Goal: Information Seeking & Learning: Learn about a topic

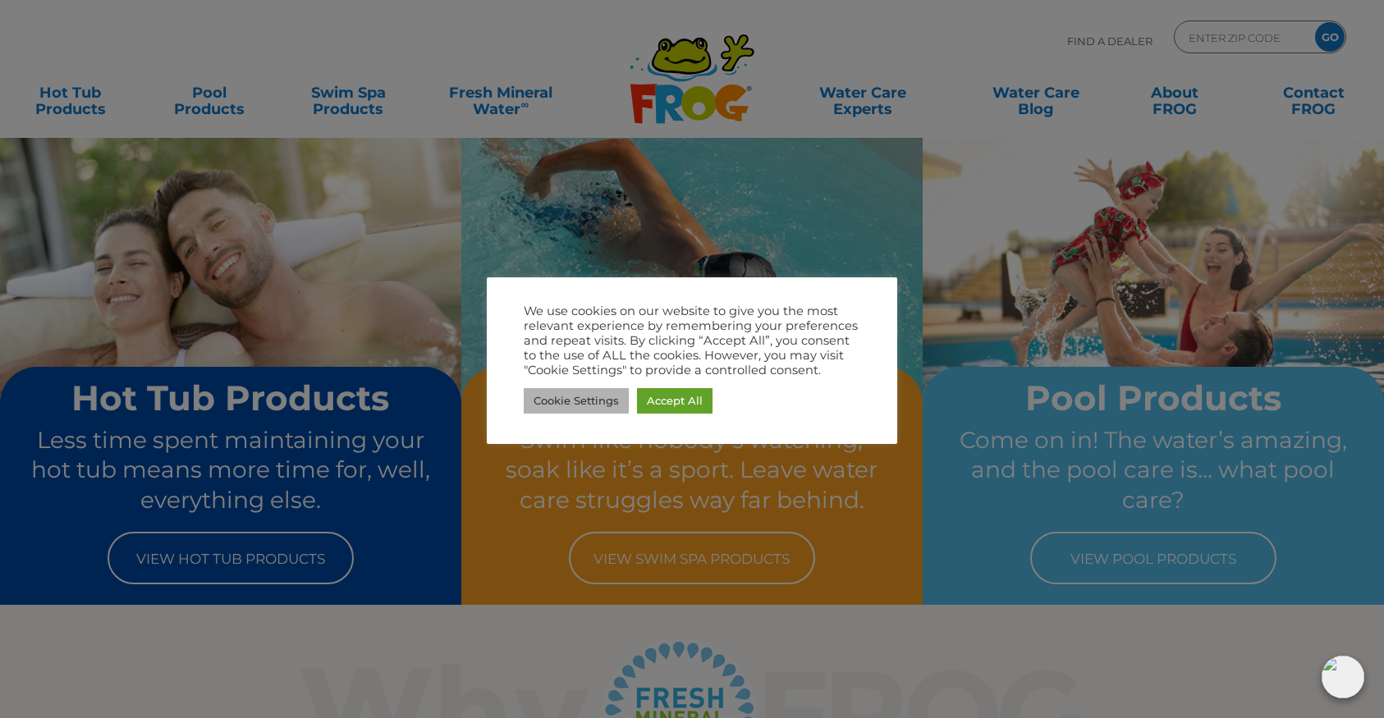
click at [599, 404] on link "Cookie Settings" at bounding box center [576, 400] width 105 height 25
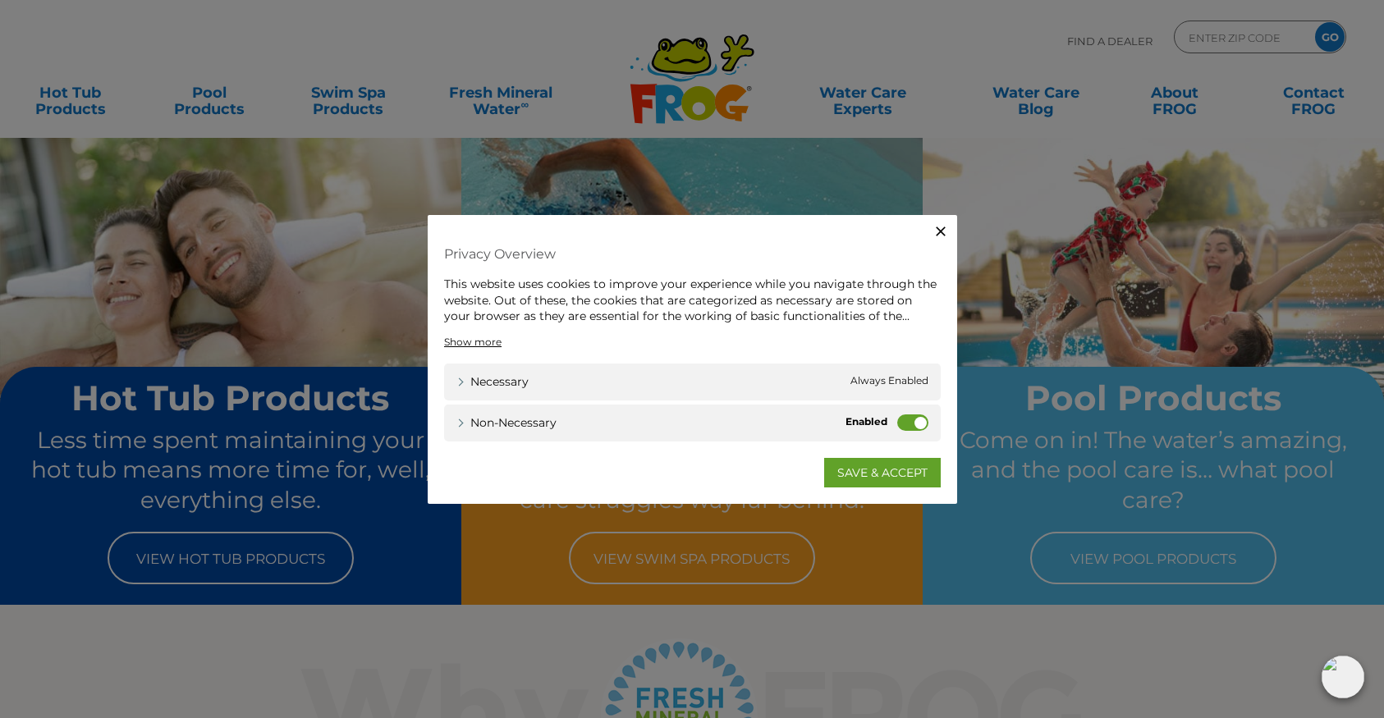
click at [904, 416] on label "Non-necessary" at bounding box center [912, 422] width 31 height 16
click at [0, 0] on input "Non-necessary" at bounding box center [0, 0] width 0 height 0
click at [882, 473] on link "SAVE & ACCEPT" at bounding box center [882, 472] width 117 height 30
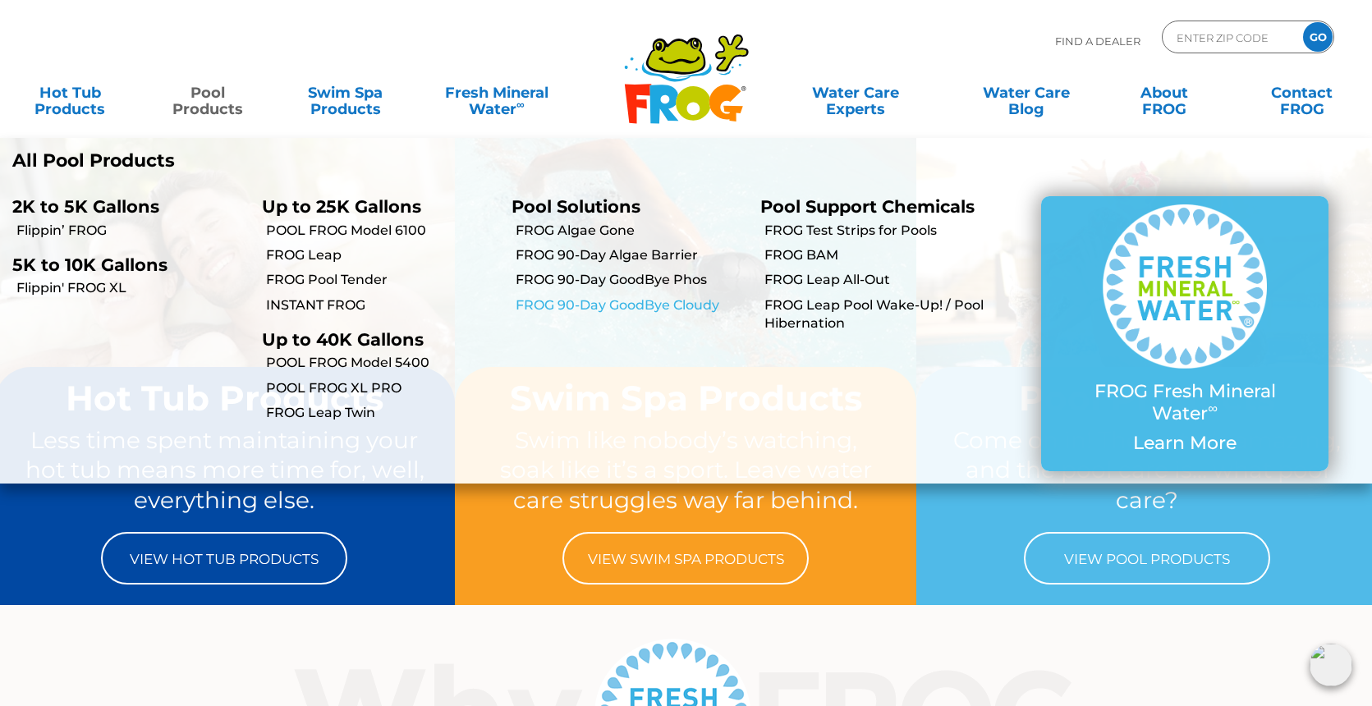
click at [591, 303] on link "FROG 90-Day GoodBye Cloudy" at bounding box center [631, 305] width 233 height 18
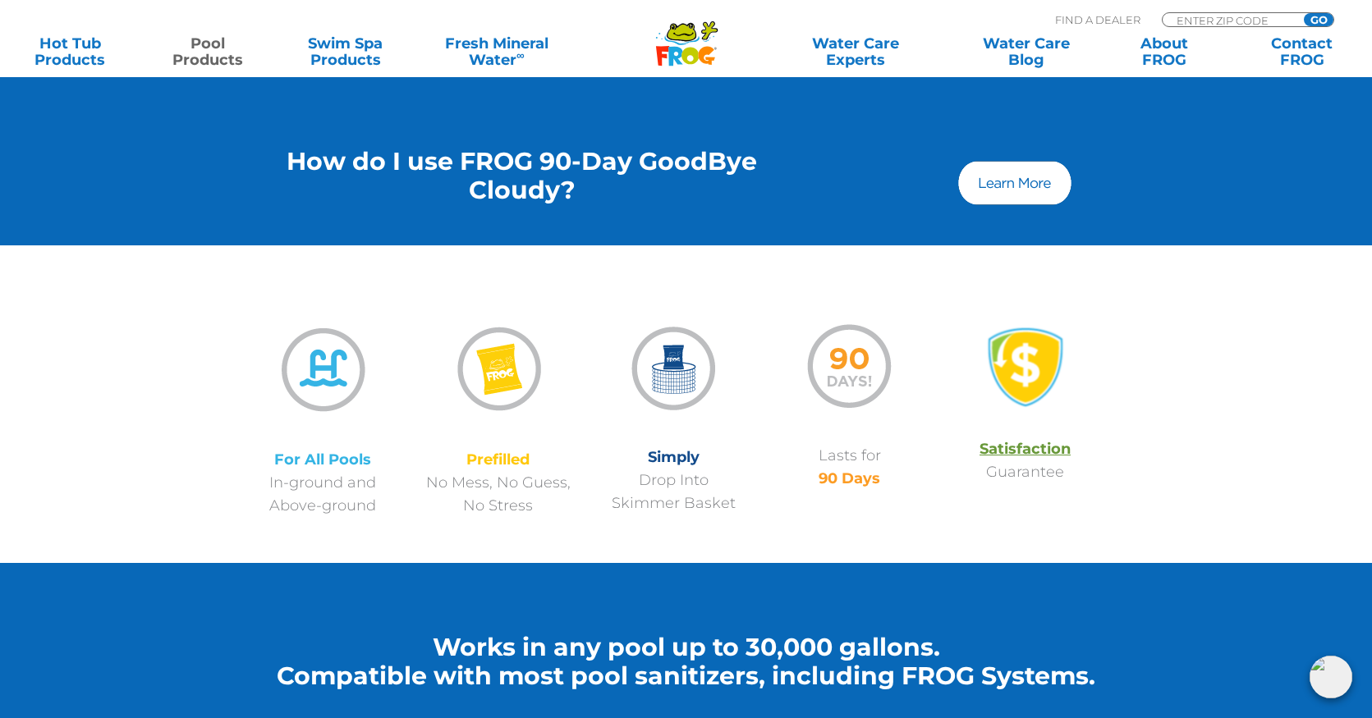
scroll to position [1052, 0]
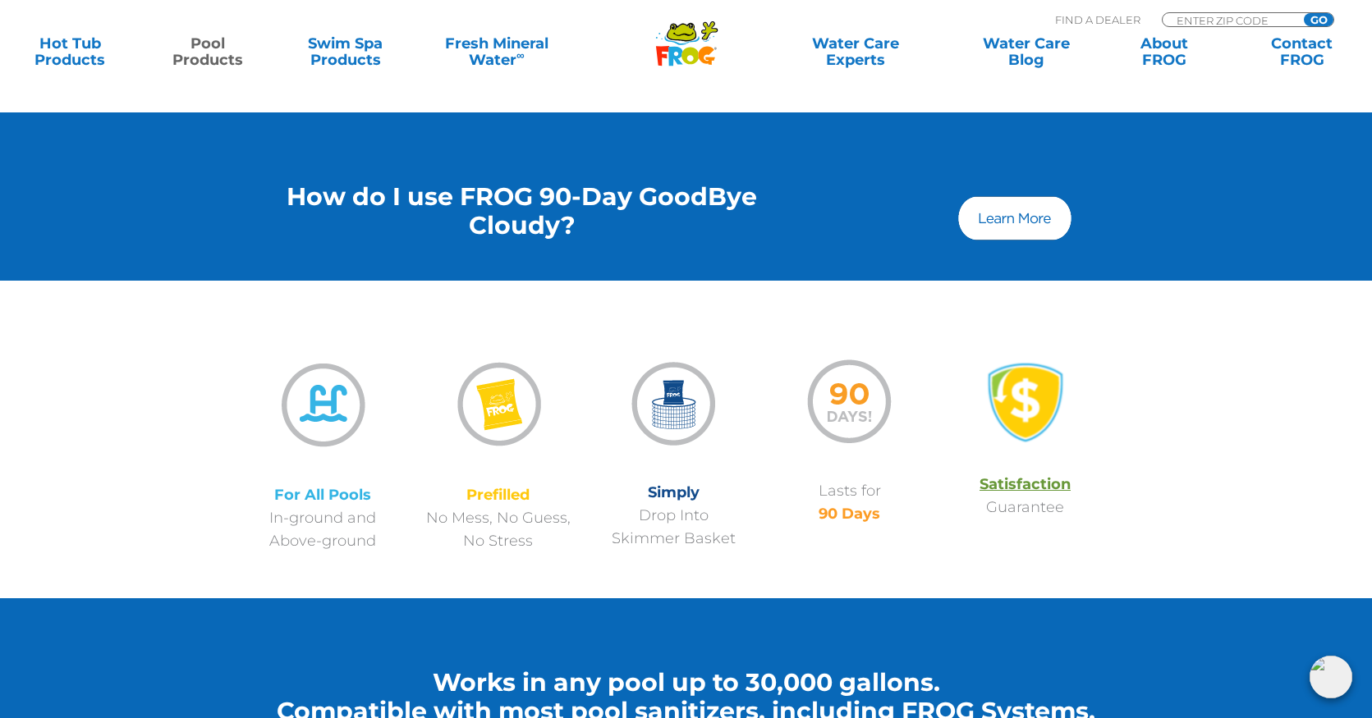
click at [1009, 222] on img at bounding box center [1014, 218] width 118 height 49
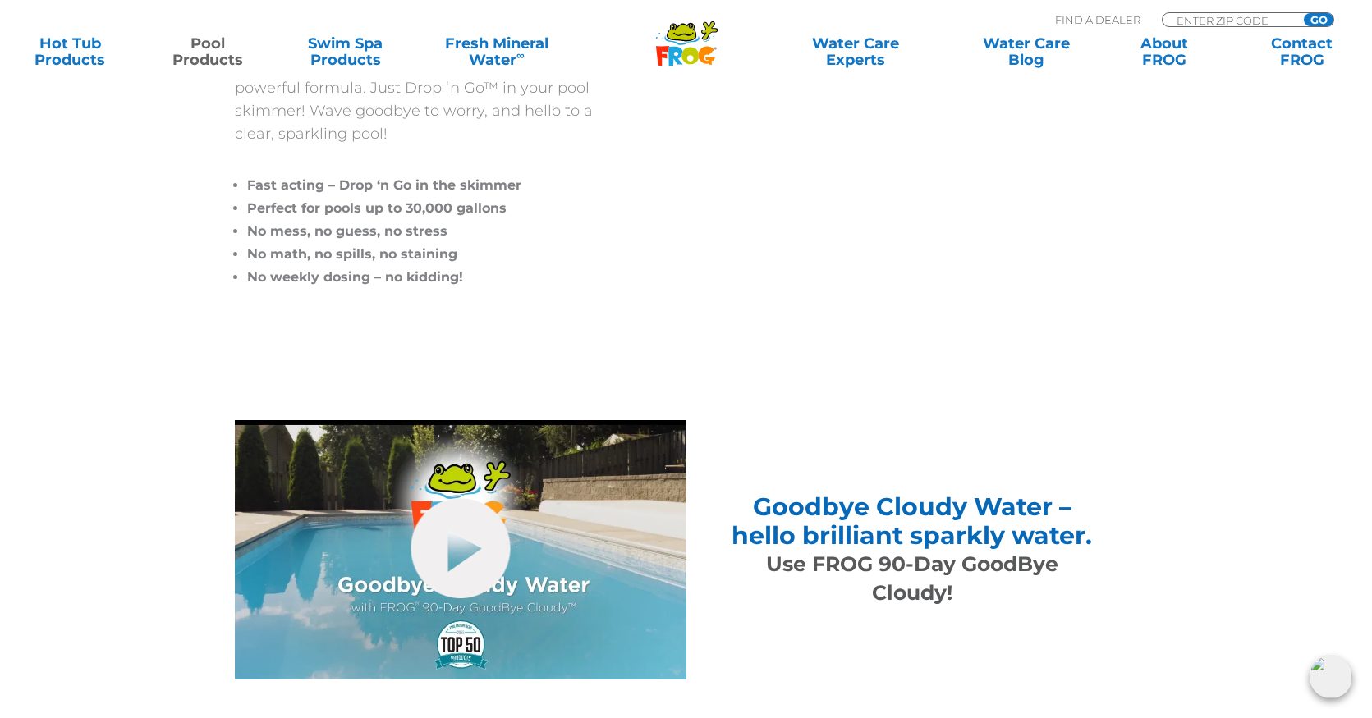
scroll to position [0, 0]
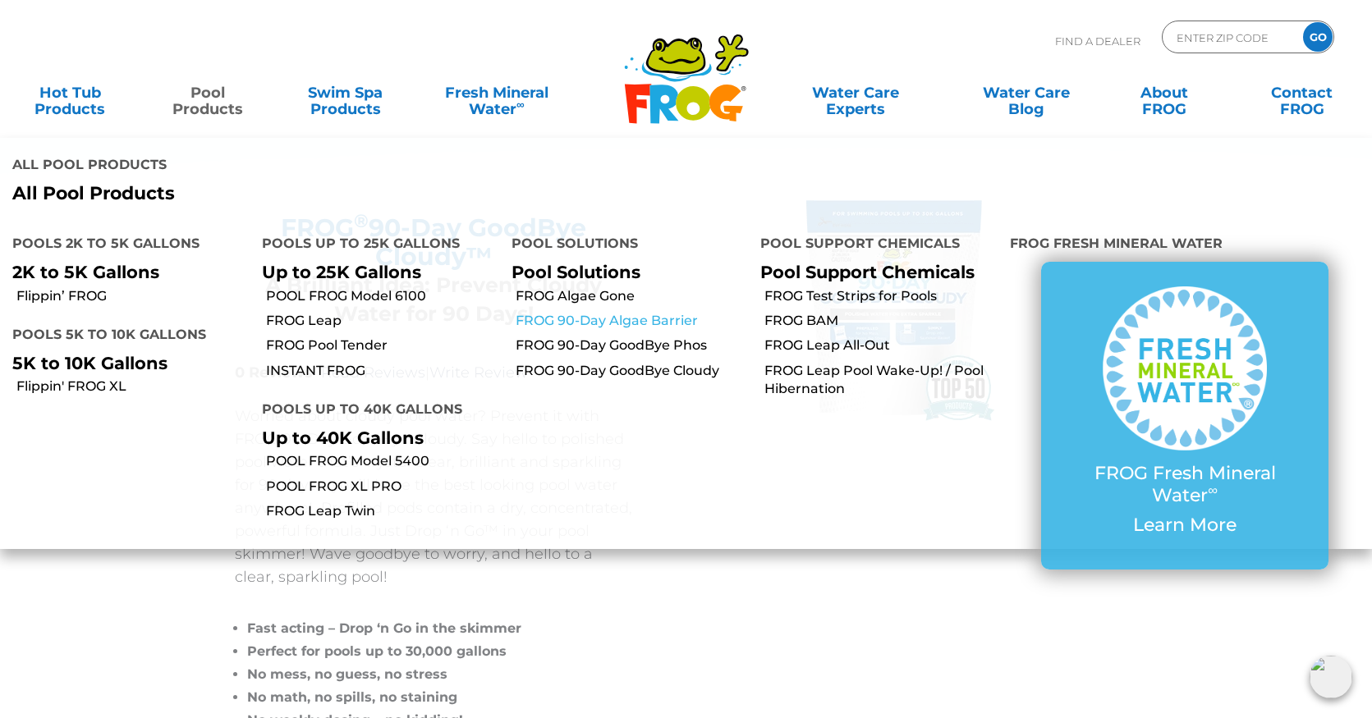
click at [607, 321] on link "FROG 90-Day Algae Barrier" at bounding box center [631, 321] width 233 height 18
